Goal: Task Accomplishment & Management: Use online tool/utility

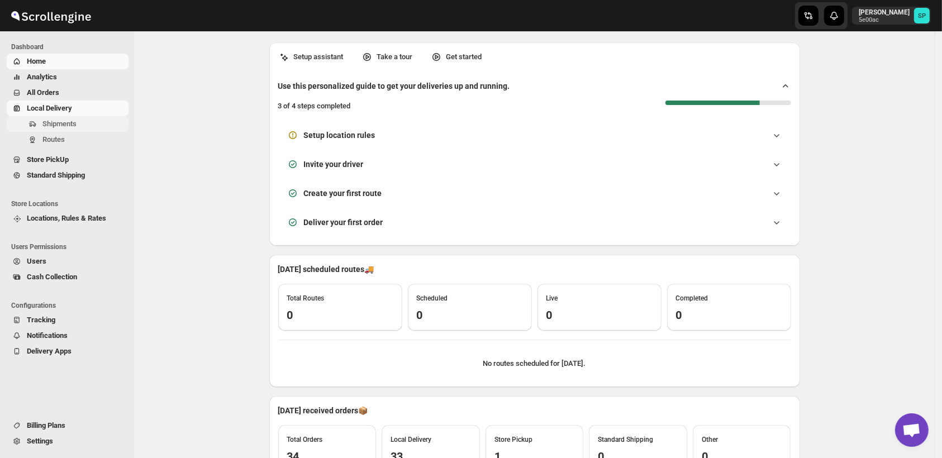
click at [53, 125] on span "Shipments" at bounding box center [59, 124] width 34 height 8
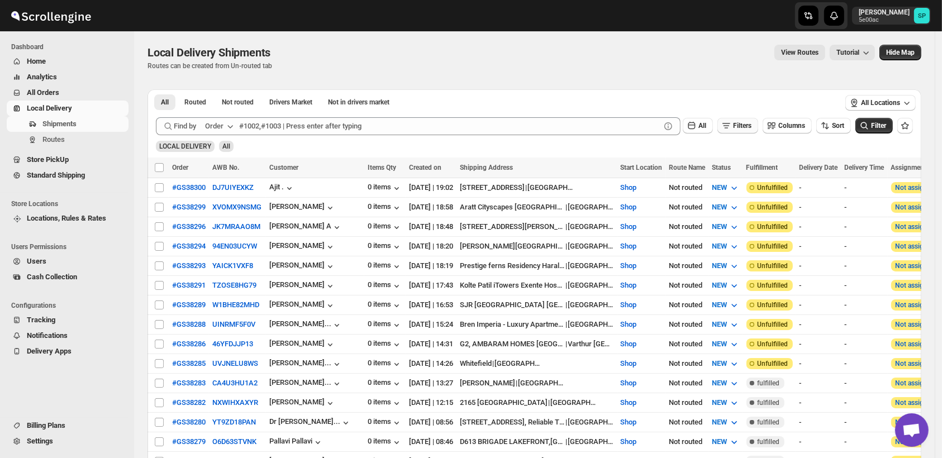
click at [751, 127] on span "Filters" at bounding box center [742, 126] width 18 height 8
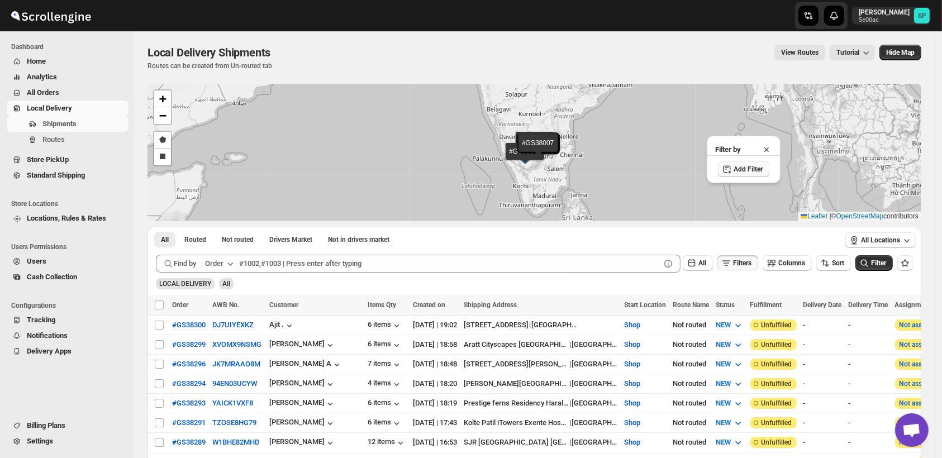
click at [742, 170] on span "Add Filter" at bounding box center [747, 169] width 29 height 9
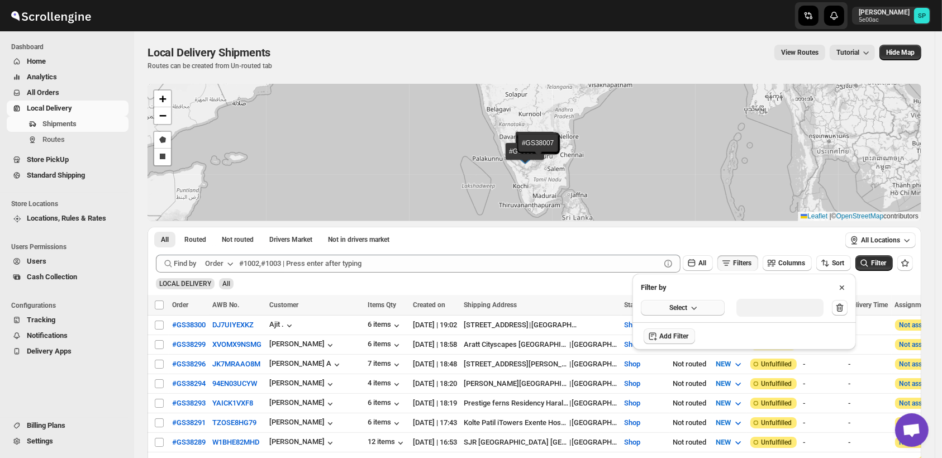
click at [679, 310] on span "Select" at bounding box center [678, 307] width 18 height 9
click at [684, 409] on div "Fulfillment Status" at bounding box center [674, 410] width 55 height 11
click at [771, 307] on div "Select value" at bounding box center [771, 306] width 56 height 9
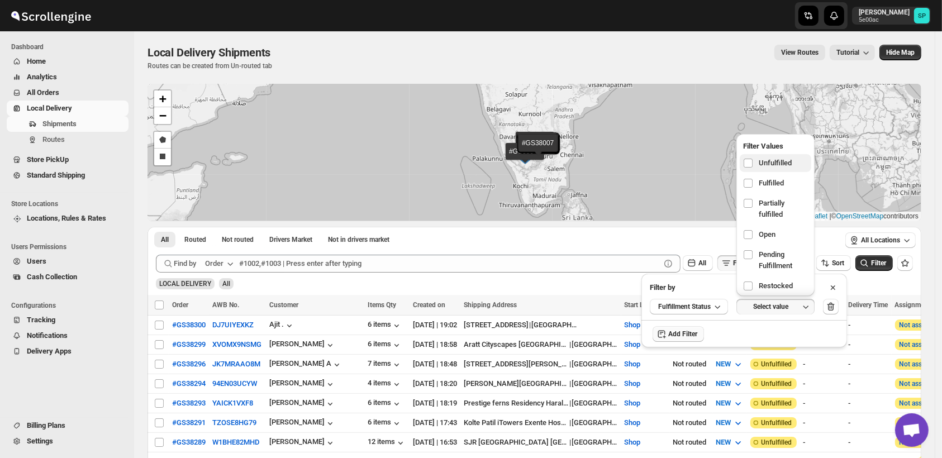
click at [760, 163] on span "Unfulfilled" at bounding box center [774, 163] width 33 height 11
click at [752, 163] on input "checkbox" at bounding box center [747, 163] width 9 height 9
checkbox input "true"
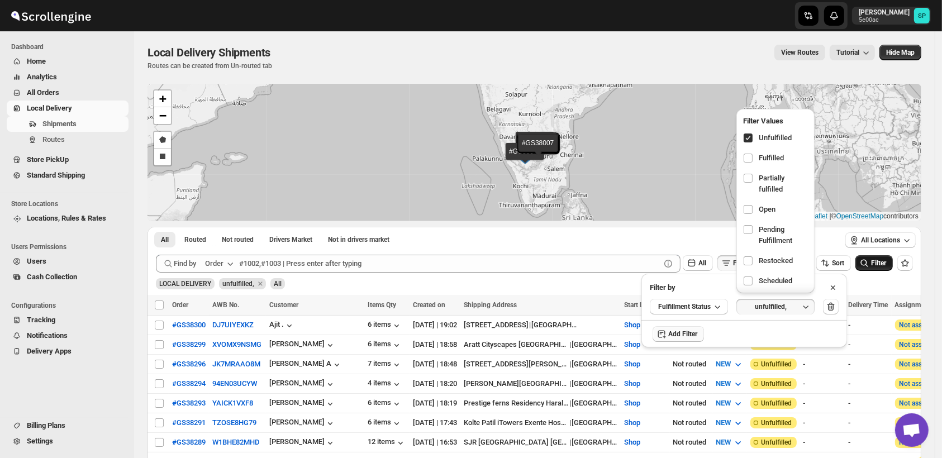
click at [879, 261] on span "Filter" at bounding box center [878, 263] width 15 height 8
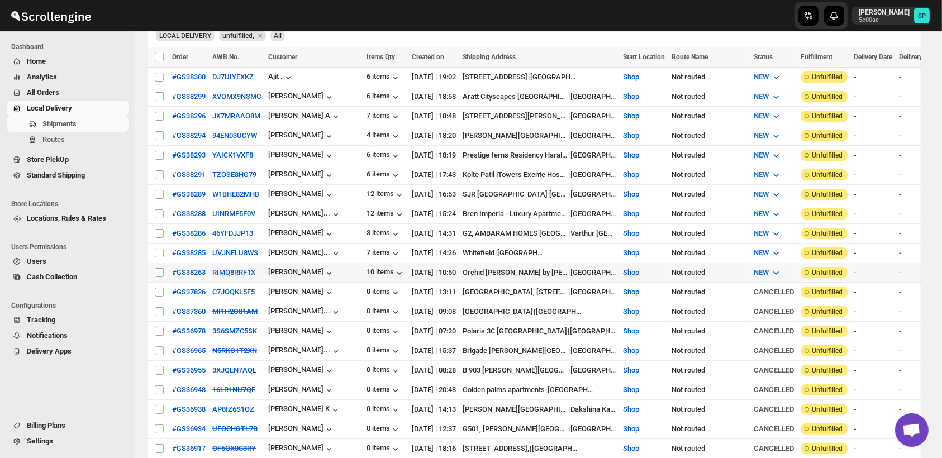
scroll to position [186, 0]
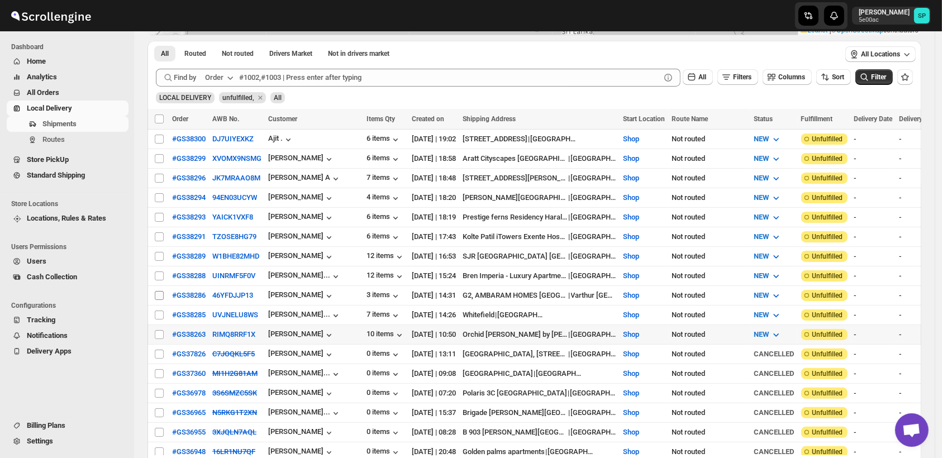
drag, startPoint x: 160, startPoint y: 326, endPoint x: 160, endPoint y: 285, distance: 40.8
click at [160, 330] on input "Select shipment" at bounding box center [159, 334] width 9 height 9
checkbox input "true"
click at [161, 311] on input "Select shipment" at bounding box center [159, 315] width 9 height 9
checkbox input "true"
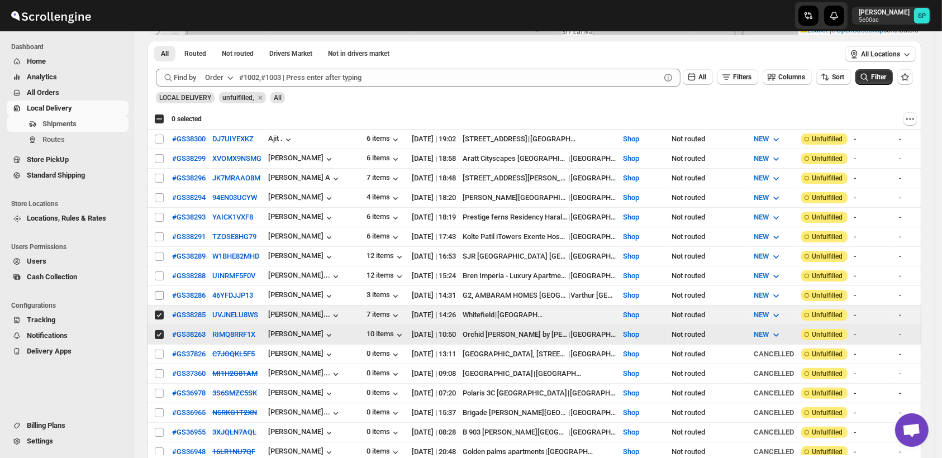
click at [160, 291] on input "Select shipment" at bounding box center [159, 295] width 9 height 9
checkbox input "true"
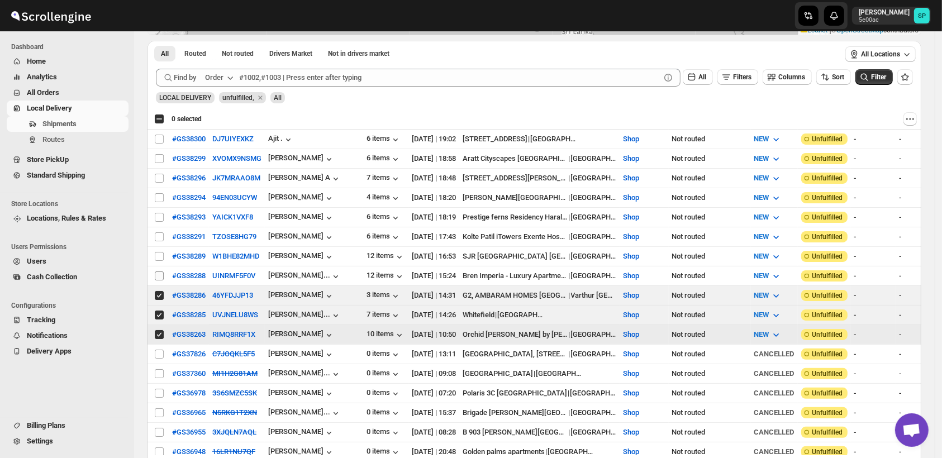
click at [160, 271] on input "Select shipment" at bounding box center [159, 275] width 9 height 9
checkbox input "true"
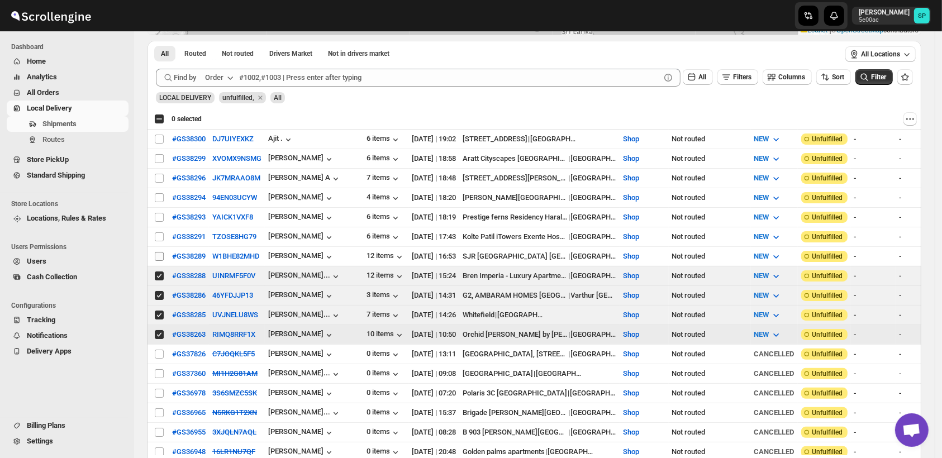
click at [160, 252] on input "Select shipment" at bounding box center [159, 256] width 9 height 9
checkbox input "true"
click at [158, 232] on input "Select shipment" at bounding box center [159, 236] width 9 height 9
checkbox input "true"
click at [158, 214] on input "Select shipment" at bounding box center [159, 217] width 9 height 9
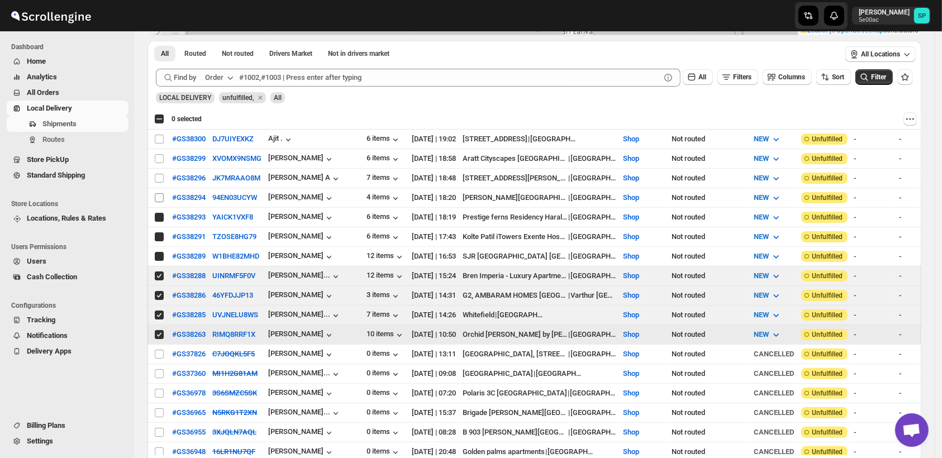
checkbox input "true"
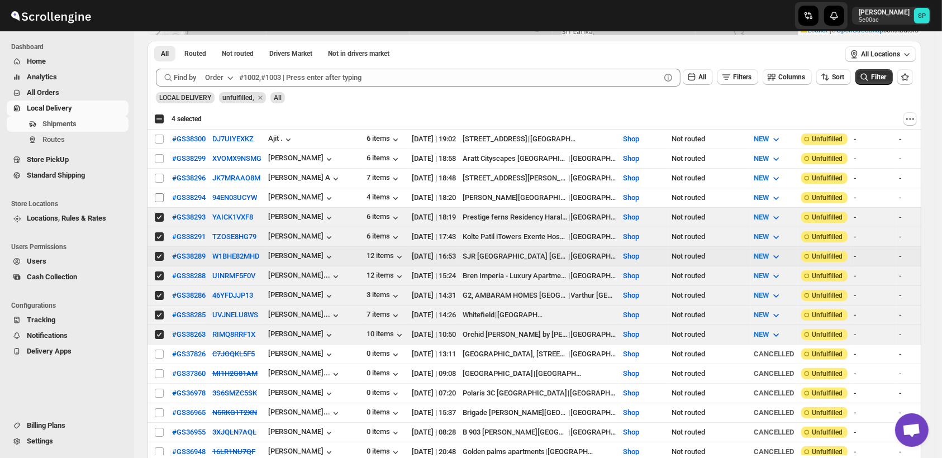
click at [159, 193] on input "Select shipment" at bounding box center [159, 197] width 9 height 9
checkbox input "true"
click at [160, 175] on input "Select shipment" at bounding box center [159, 178] width 9 height 9
checkbox input "true"
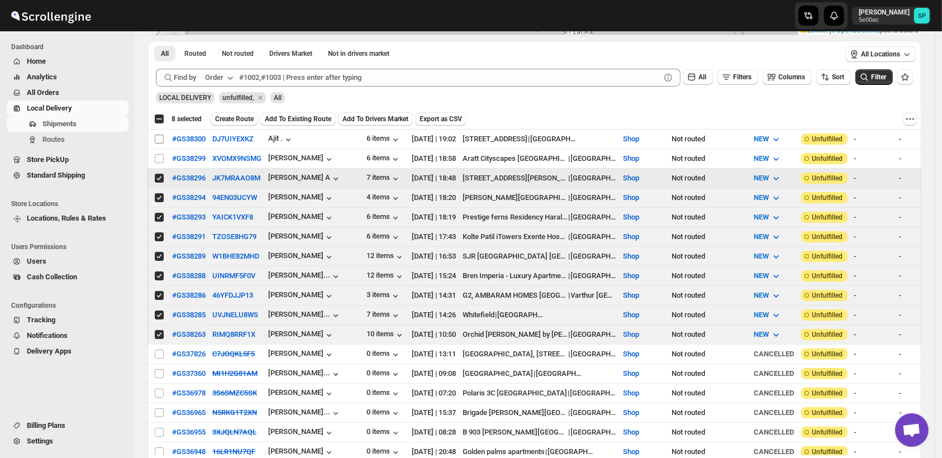
click at [160, 159] on input "Select shipment" at bounding box center [159, 158] width 9 height 9
checkbox input "true"
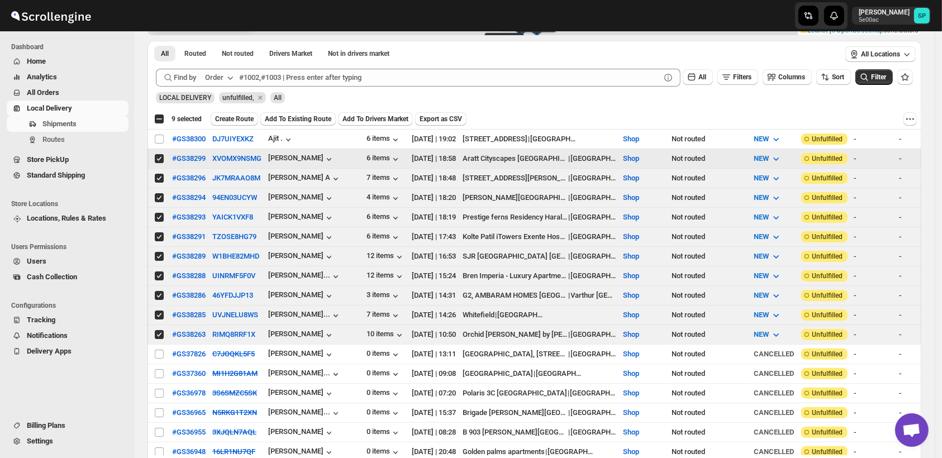
click at [161, 136] on input "Select shipment" at bounding box center [159, 139] width 9 height 9
checkbox input "true"
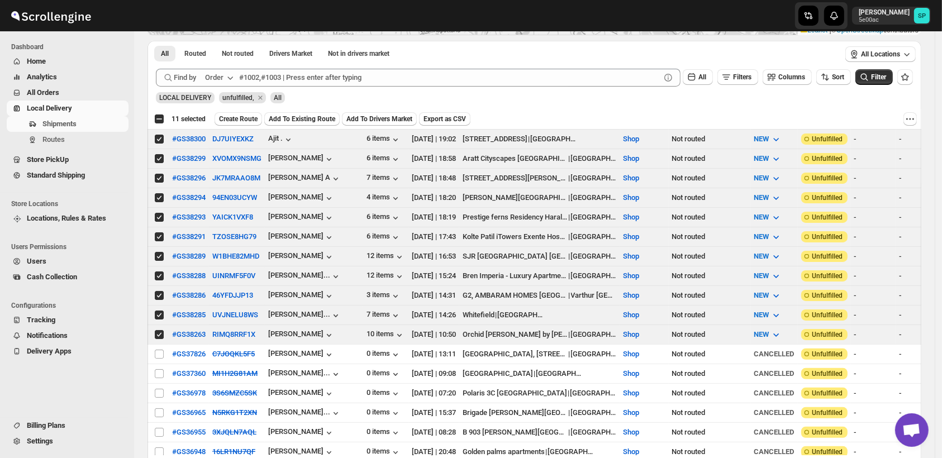
scroll to position [124, 0]
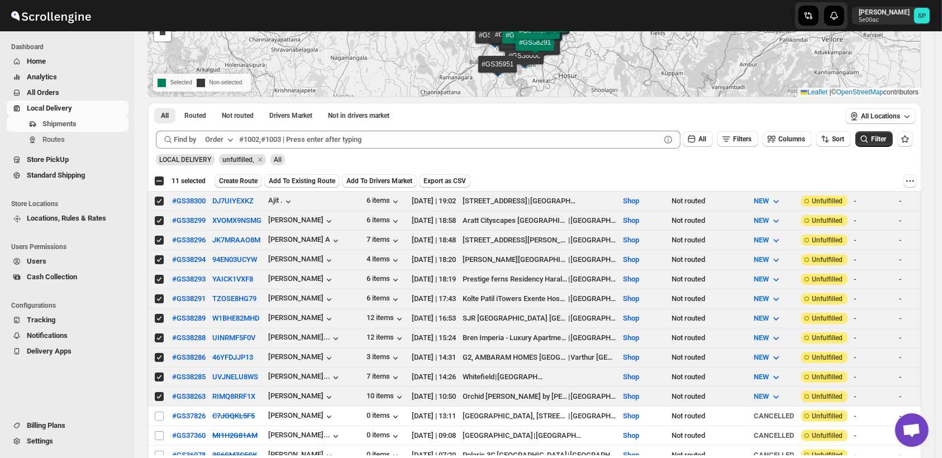
click at [232, 181] on span "Create Route" at bounding box center [238, 180] width 39 height 9
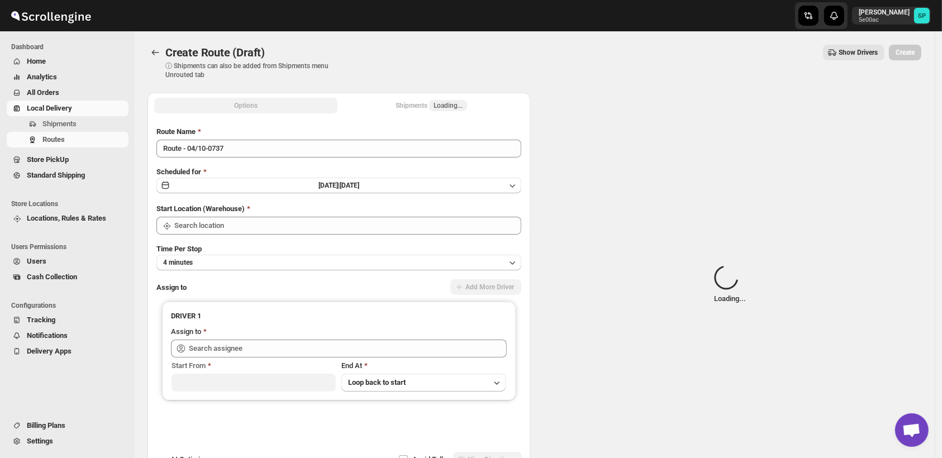
type input "Shop"
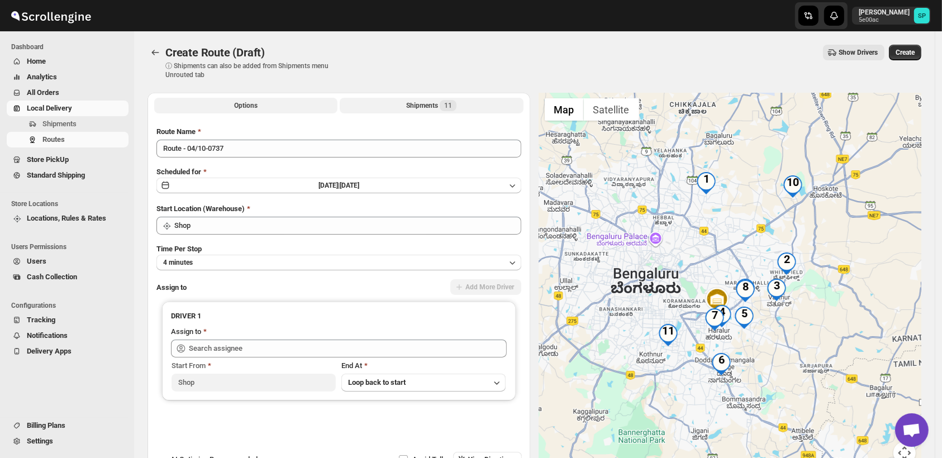
click at [426, 108] on div "Shipments 11" at bounding box center [431, 105] width 50 height 11
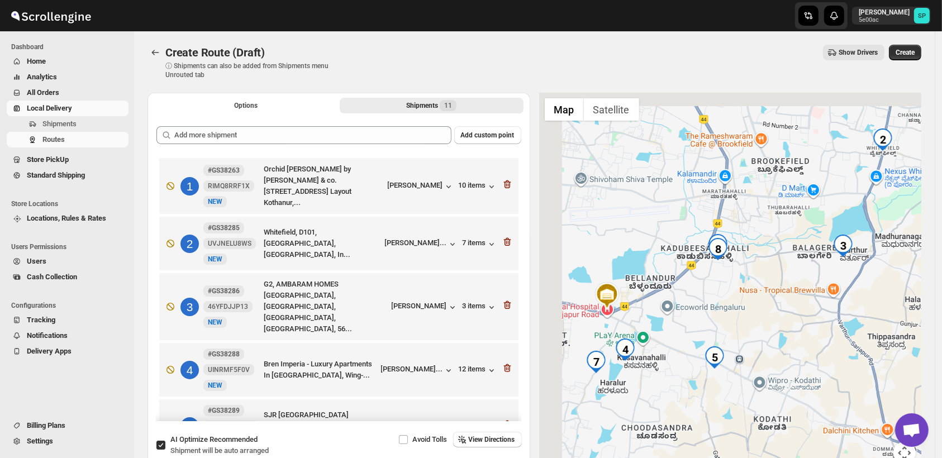
drag, startPoint x: 783, startPoint y: 295, endPoint x: 791, endPoint y: 297, distance: 8.7
click at [791, 297] on div at bounding box center [730, 285] width 383 height 385
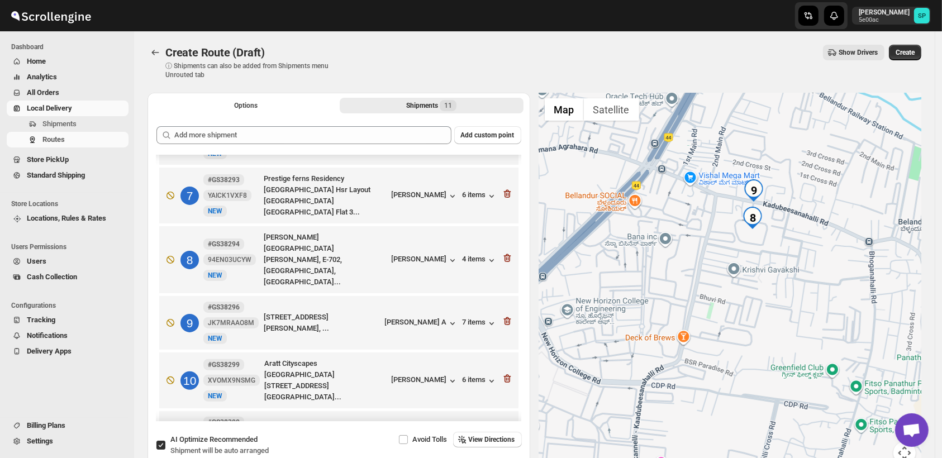
scroll to position [364, 0]
